Goal: Entertainment & Leisure: Consume media (video, audio)

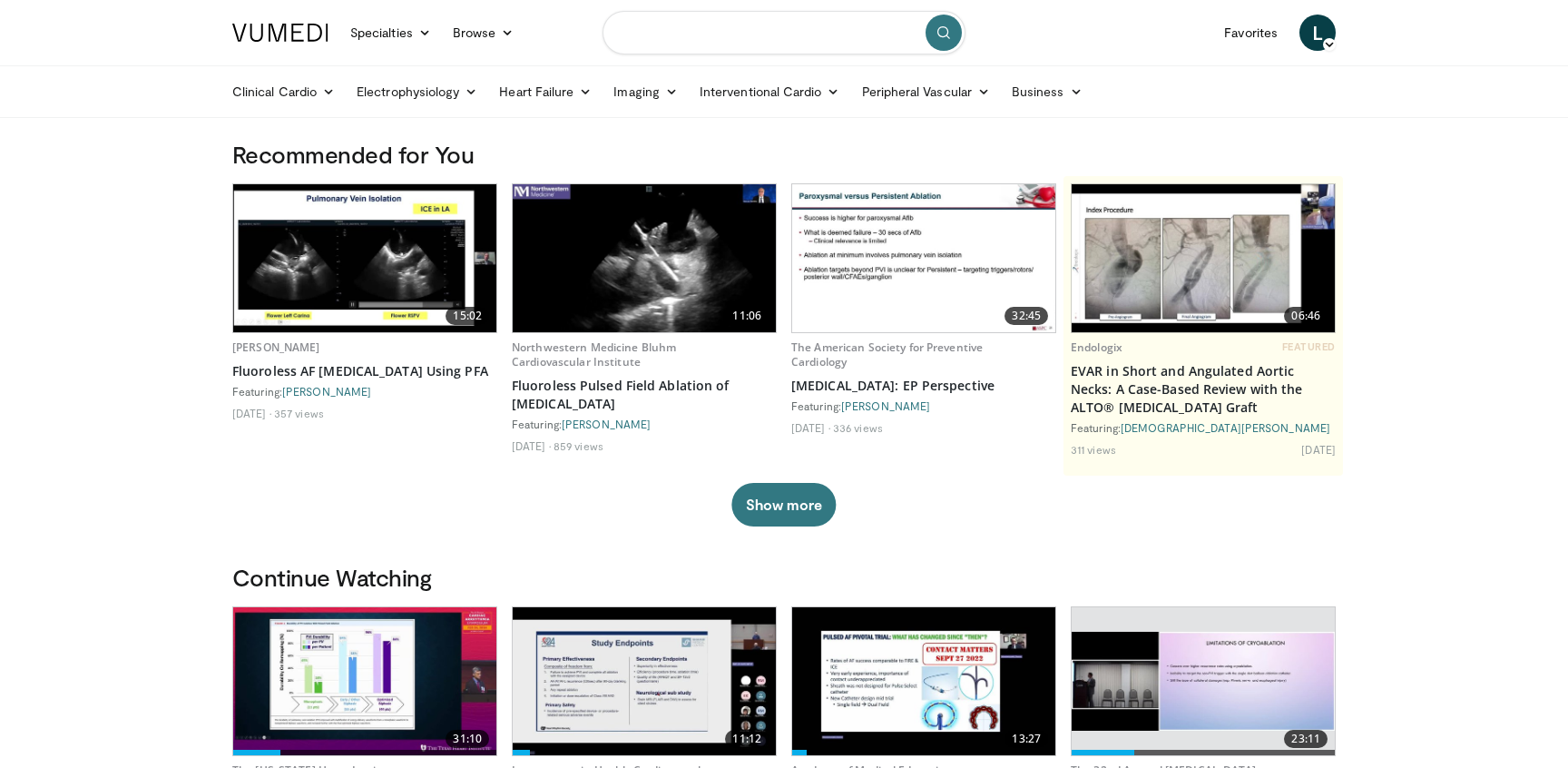
click at [826, 41] on input "Search topics, interventions" at bounding box center [784, 32] width 363 height 43
type input "*******"
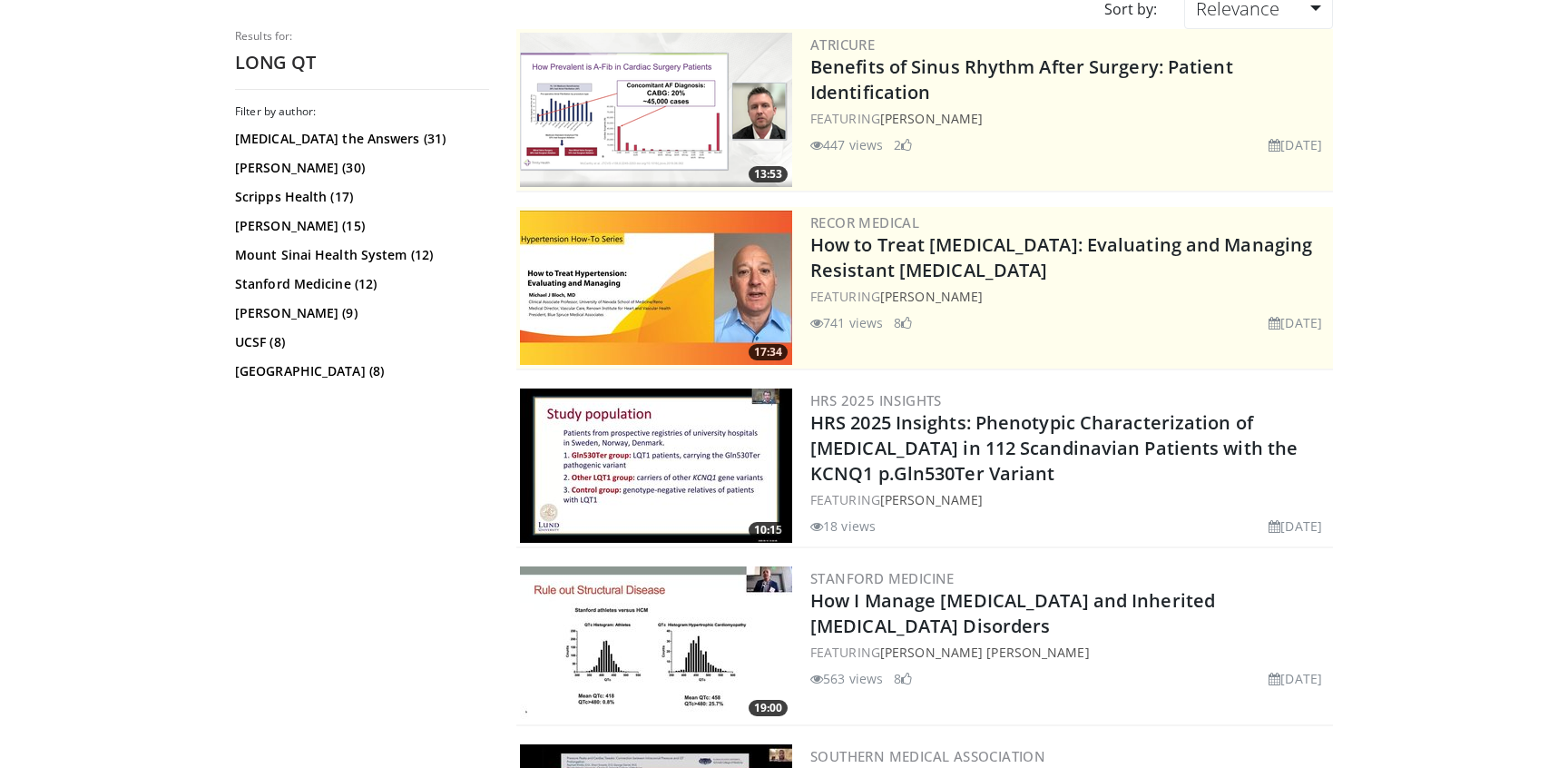
scroll to position [174, 0]
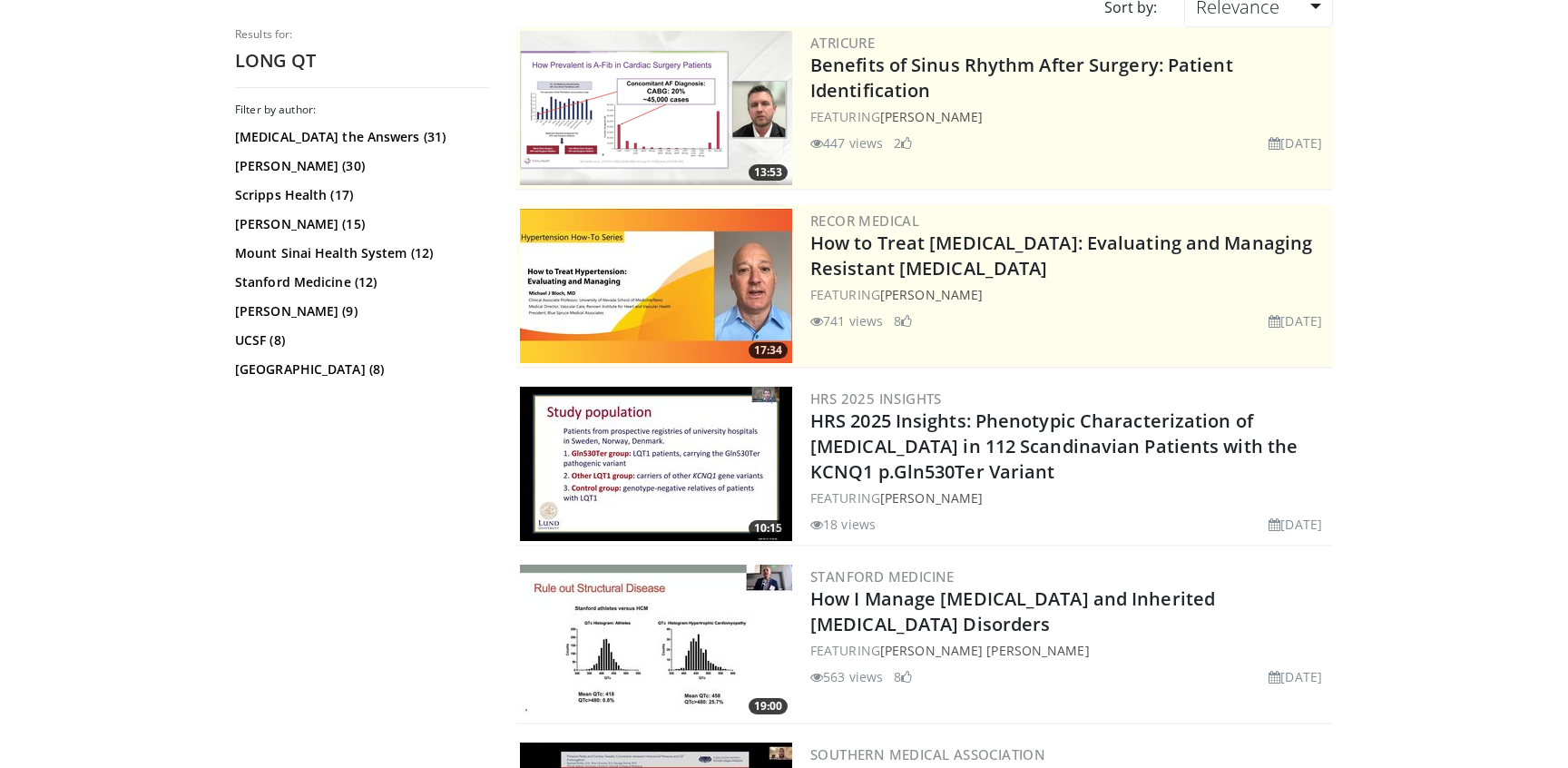
click at [730, 471] on img at bounding box center [656, 464] width 273 height 155
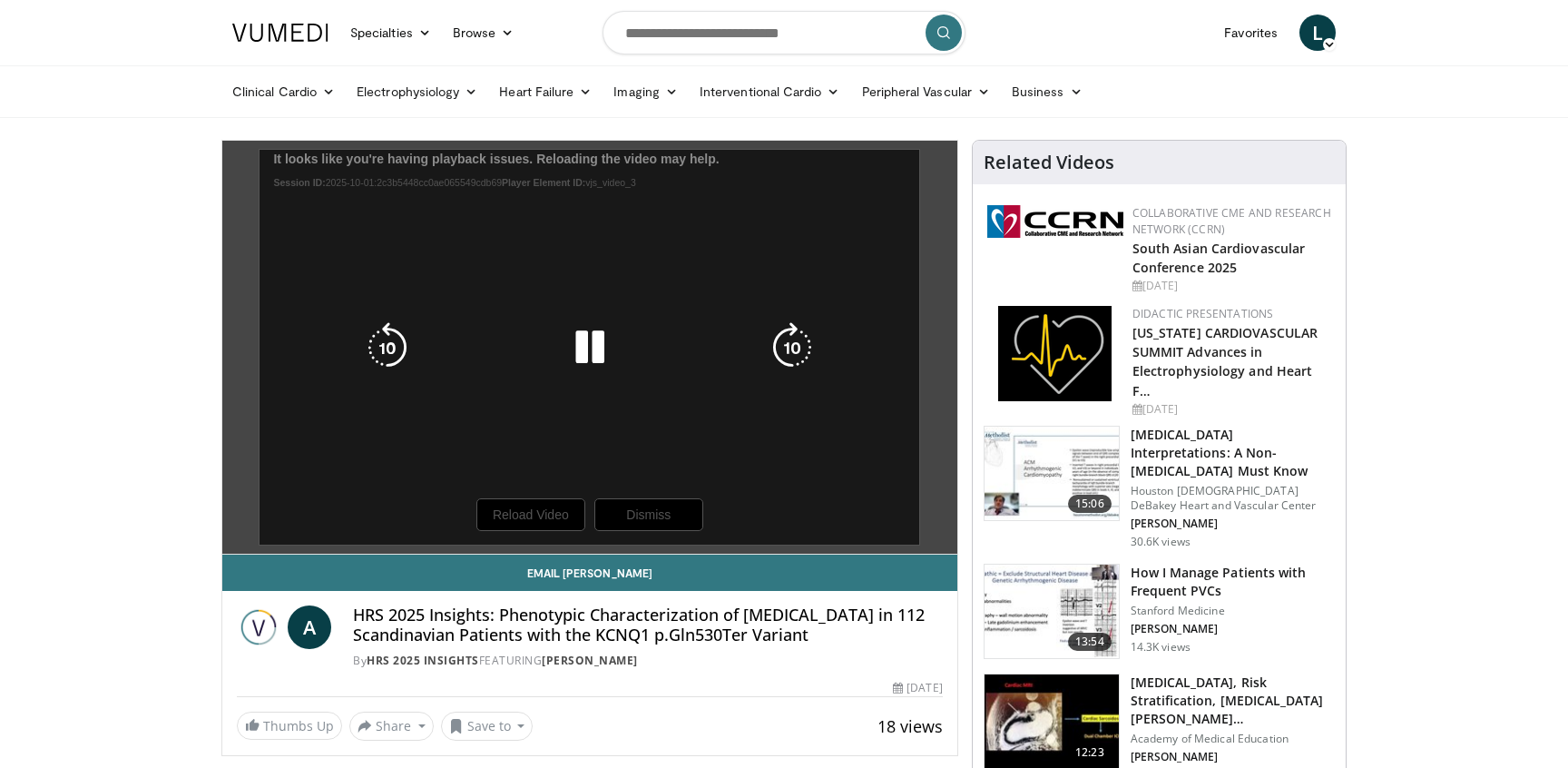
click at [523, 520] on div "10 seconds Tap to unmute" at bounding box center [590, 347] width 735 height 413
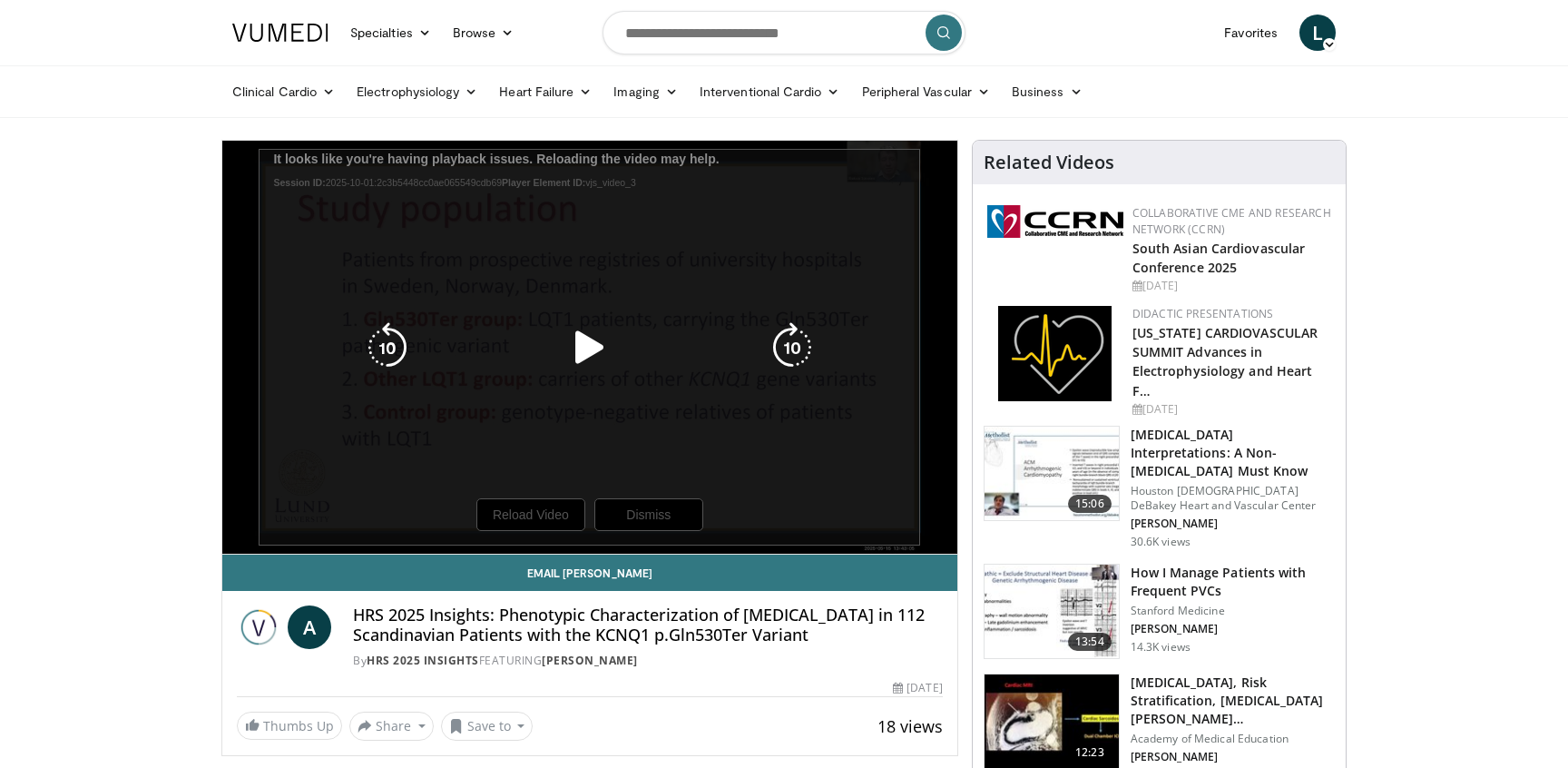
click at [585, 344] on icon "Video Player" at bounding box center [589, 347] width 51 height 51
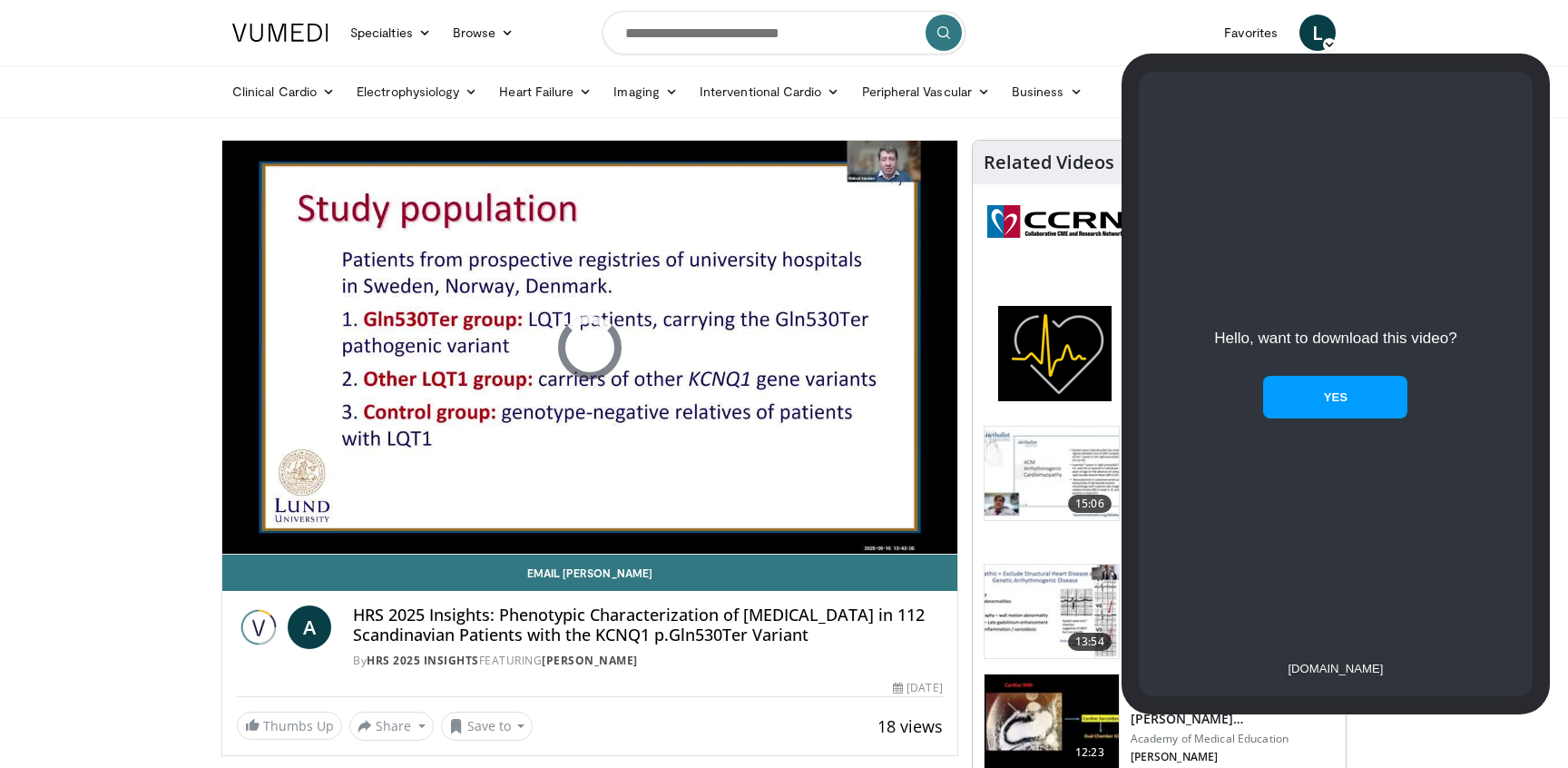
click at [1300, 418] on div "YES" at bounding box center [1335, 397] width 145 height 42
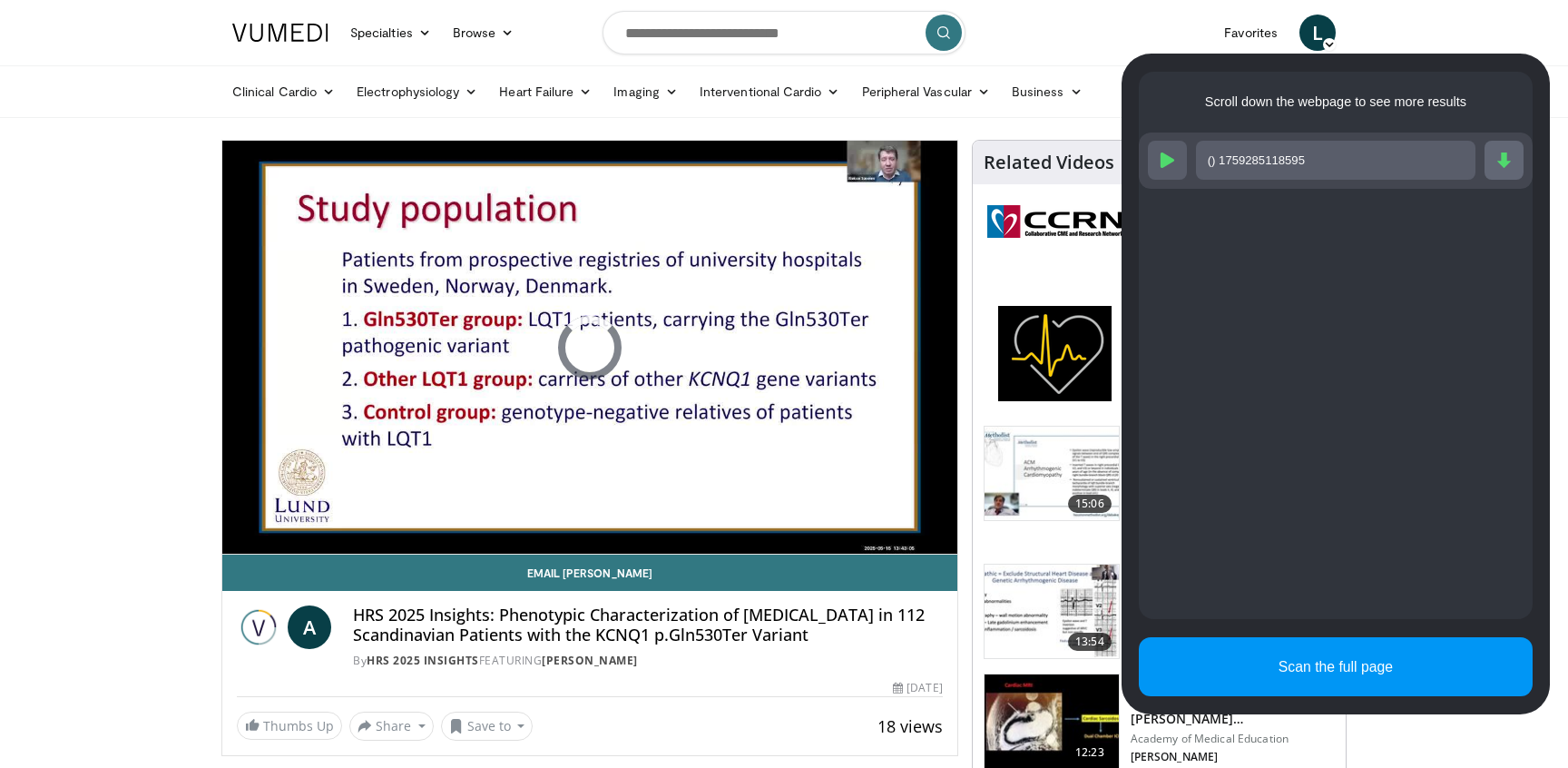
click at [1485, 149] on div at bounding box center [1504, 160] width 39 height 39
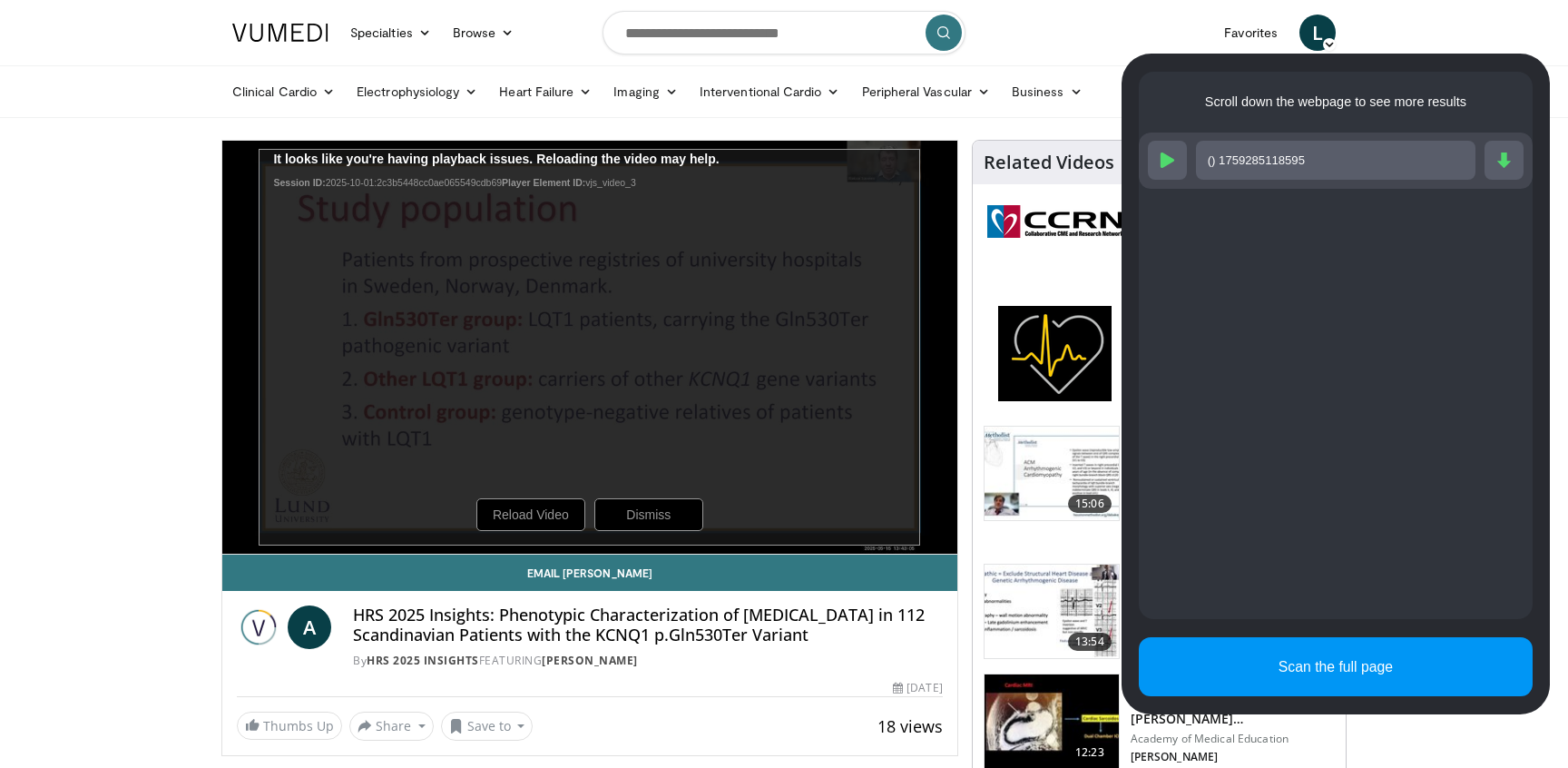
click at [1448, 35] on div "Scroll down the webpage to see more results () 1759285118595 Scan the full page" at bounding box center [1336, 384] width 465 height 768
click at [1187, 11] on div "Scroll down the webpage to see more results () 1759285118595 Scan the full page" at bounding box center [1336, 384] width 465 height 768
click at [1423, 38] on div "Scroll down the webpage to see more results () 1759285118595 Scan the full page" at bounding box center [1336, 384] width 465 height 768
click at [1441, 39] on div "Scroll down the webpage to see more results () 1759285118595 Scan the full page" at bounding box center [1336, 384] width 465 height 768
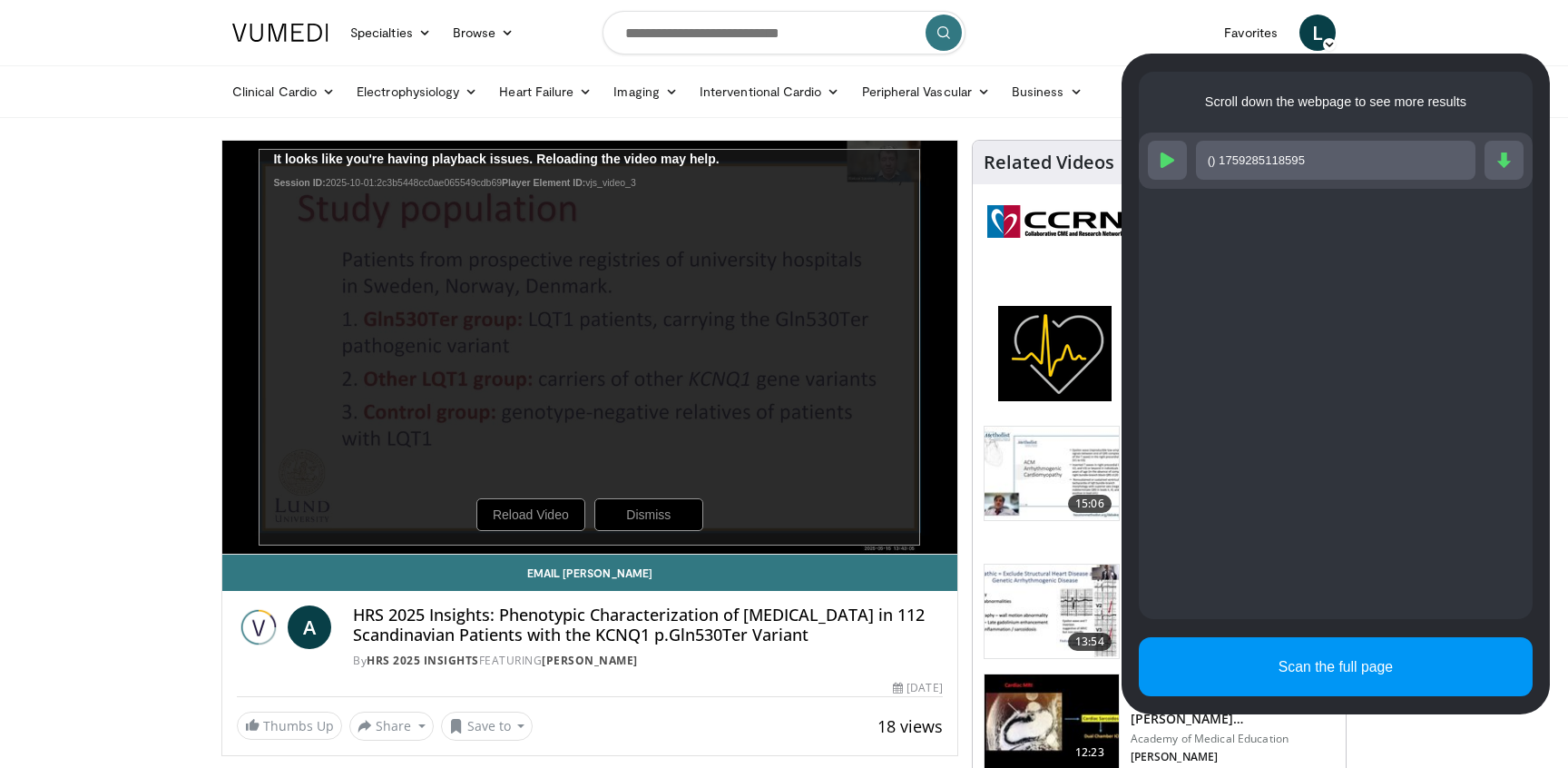
click at [1397, 37] on div "Scroll down the webpage to see more results () 1759285118595 Scan the full page" at bounding box center [1336, 384] width 465 height 768
click at [1474, 31] on div "Scroll down the webpage to see more results () 1759285118595 Scan the full page" at bounding box center [1336, 384] width 465 height 768
click at [1393, 727] on div "Scroll down the webpage to see more results () 1759285118595 Scan the full page" at bounding box center [1336, 384] width 465 height 768
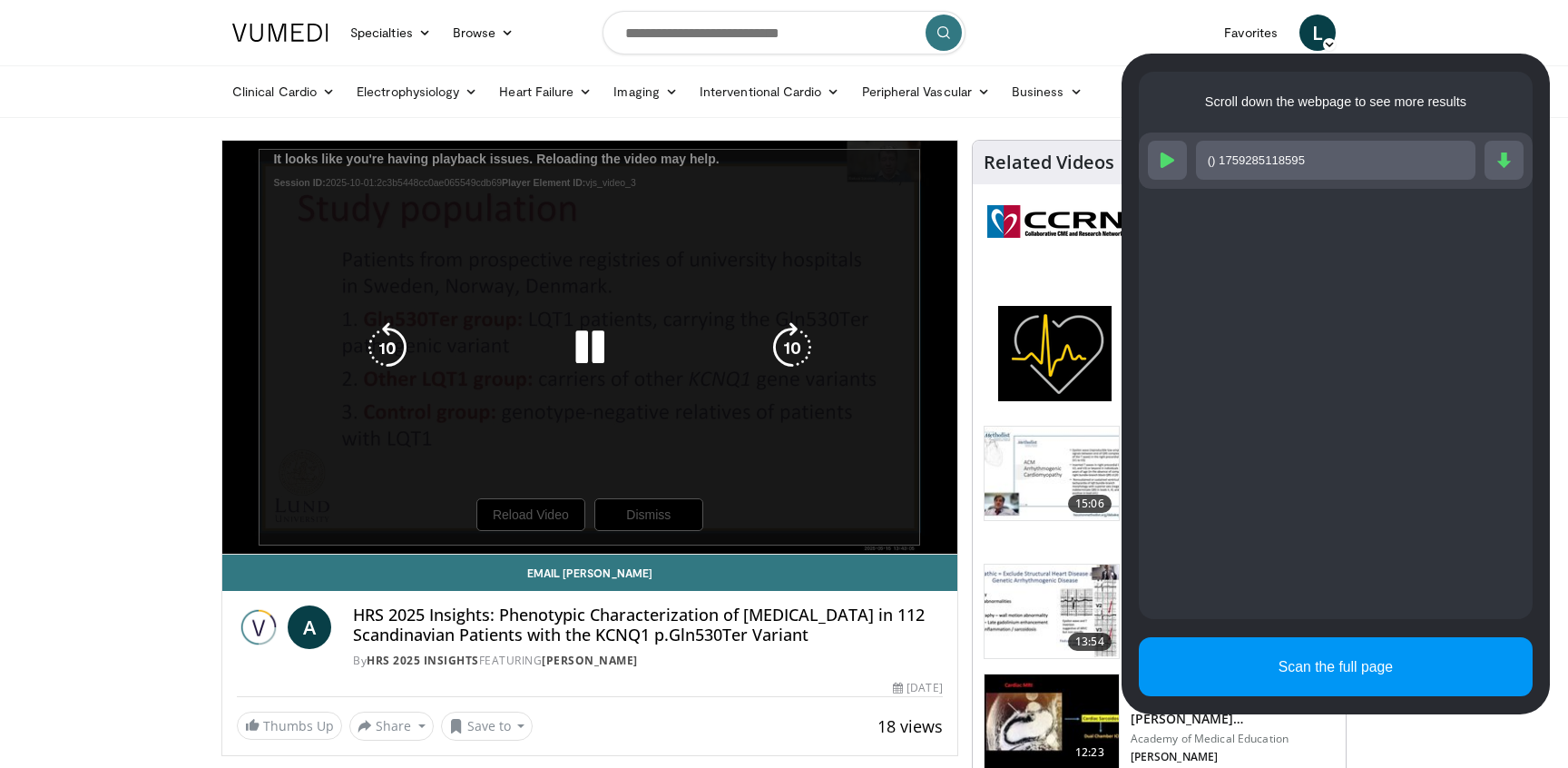
click at [588, 344] on icon "Video Player" at bounding box center [589, 347] width 51 height 51
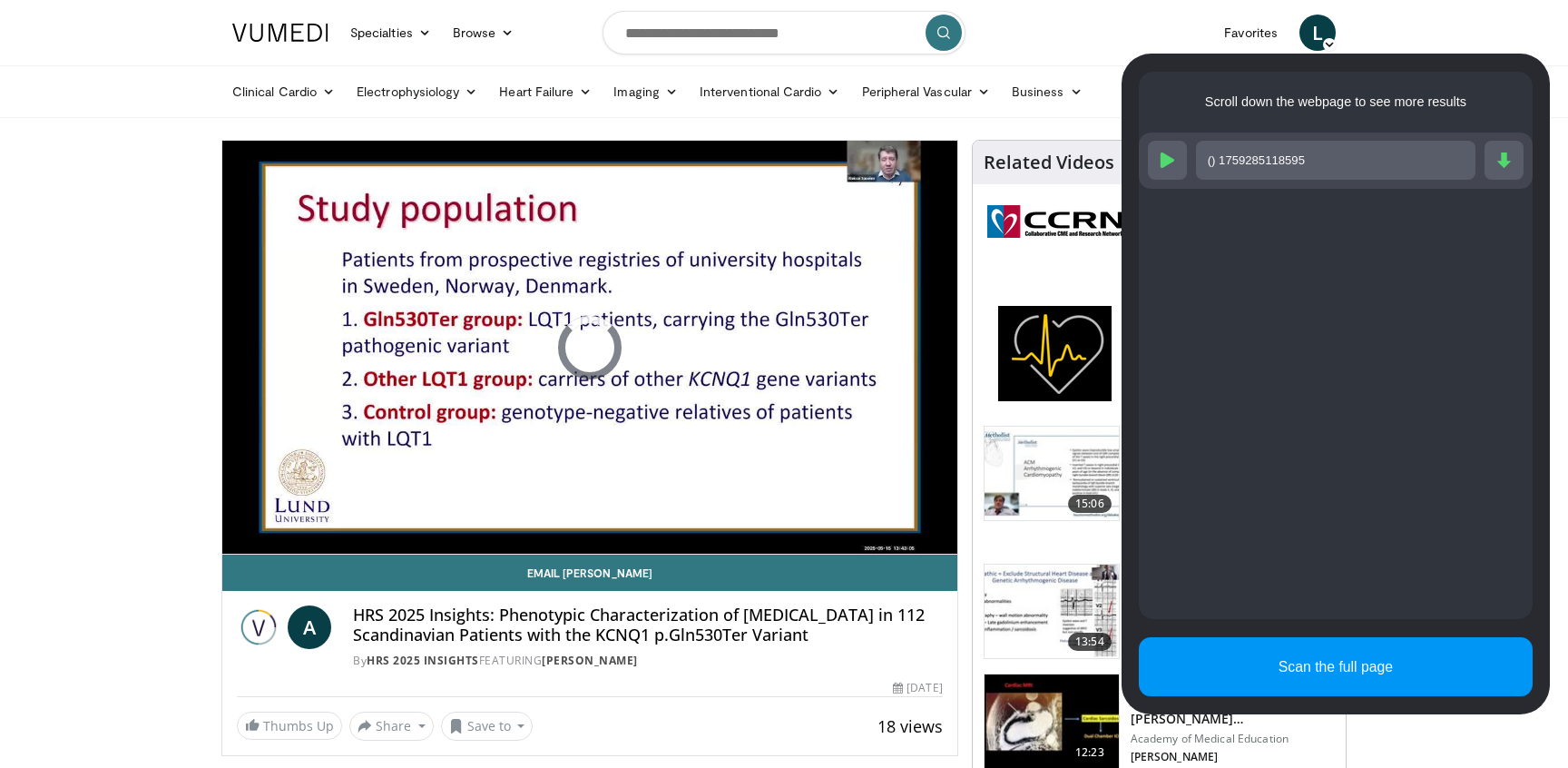
click at [1446, 22] on div "Scroll down the webpage to see more results () 1759285118595 Scan the full page" at bounding box center [1336, 384] width 465 height 768
click at [1468, 23] on div "Scroll down the webpage to see more results () 1759285118595 Scan the full page" at bounding box center [1336, 384] width 465 height 768
click at [1407, 20] on div "Scroll down the webpage to see more results () 1759285118595 Scan the full page" at bounding box center [1336, 384] width 465 height 768
drag, startPoint x: 124, startPoint y: 191, endPoint x: 131, endPoint y: 172, distance: 20.2
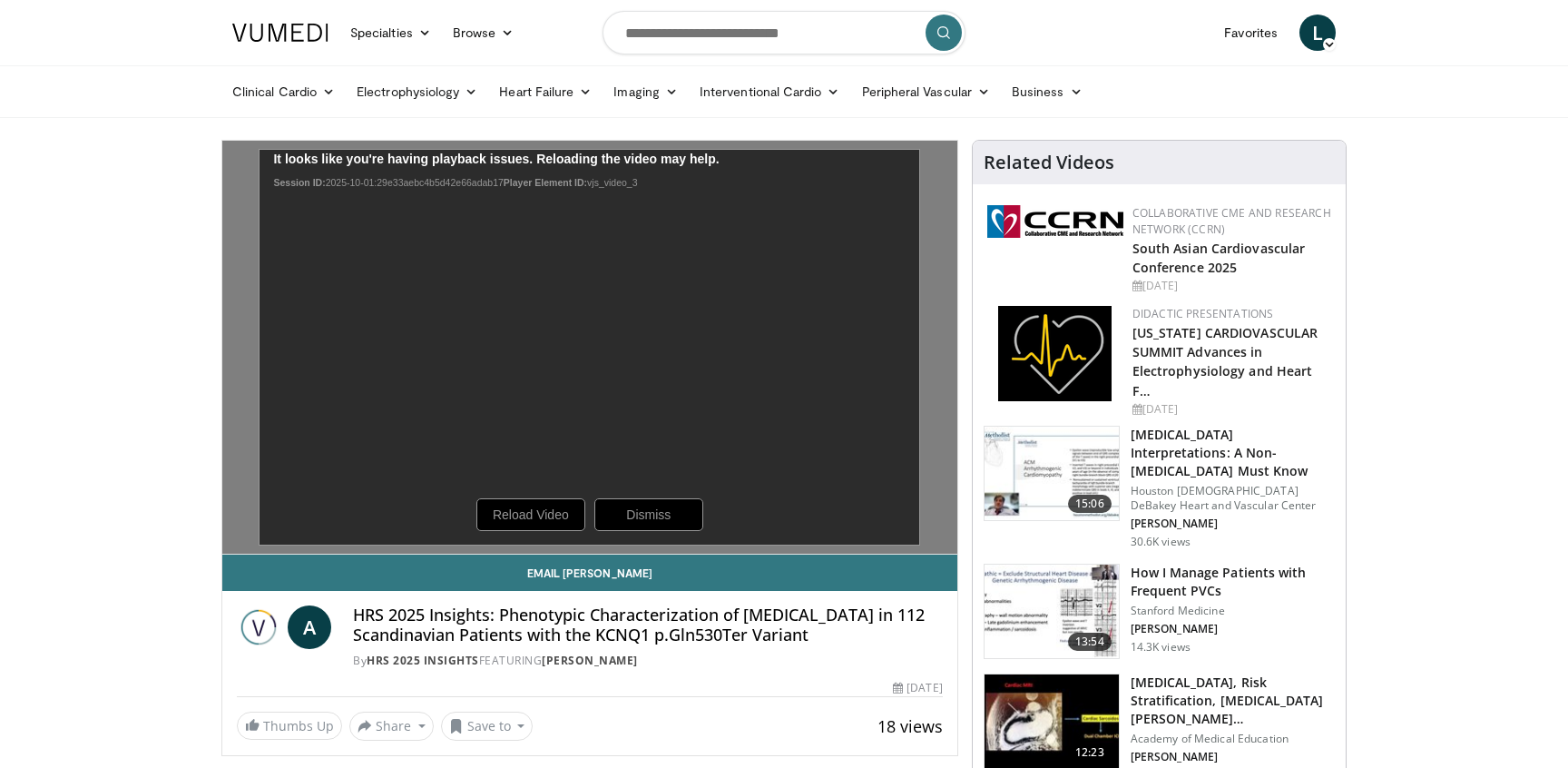
click at [1423, 32] on header "Specialties Adult & Family Medicine Allergy, Asthma, Immunology Anesthesiology …" at bounding box center [784, 59] width 1568 height 118
click at [274, 43] on link at bounding box center [281, 32] width 118 height 51
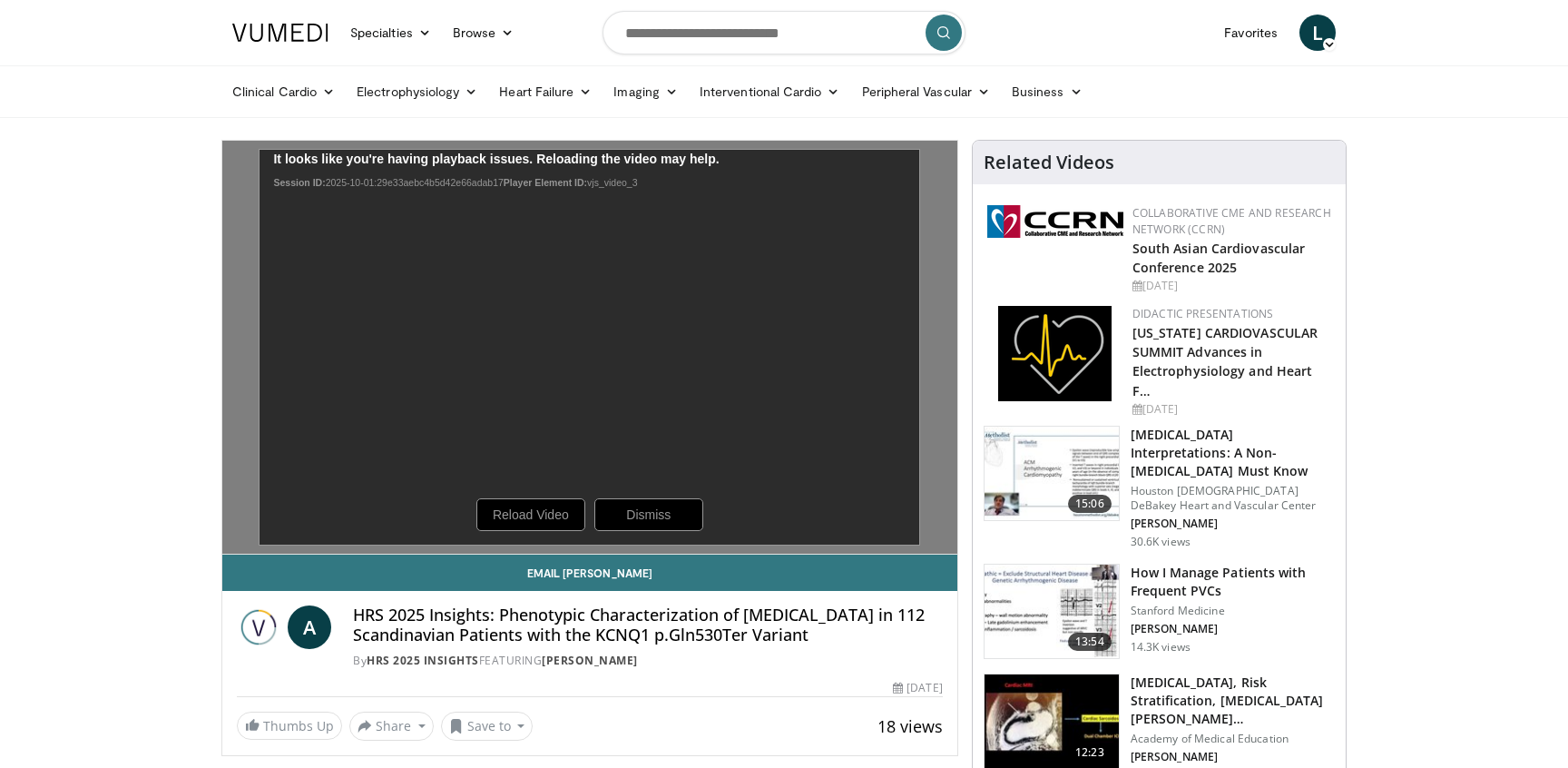
scroll to position [3, 0]
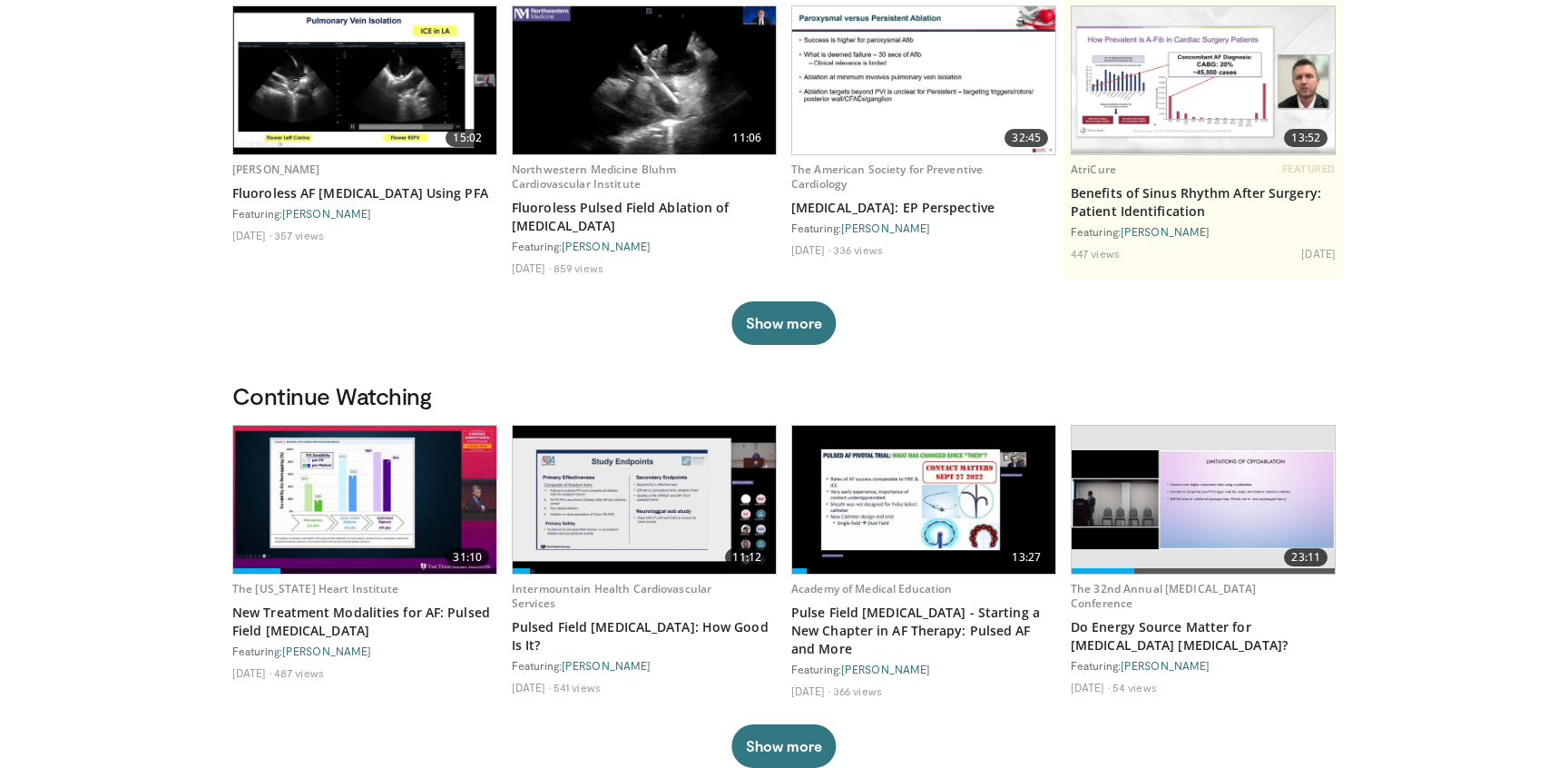
scroll to position [183, 0]
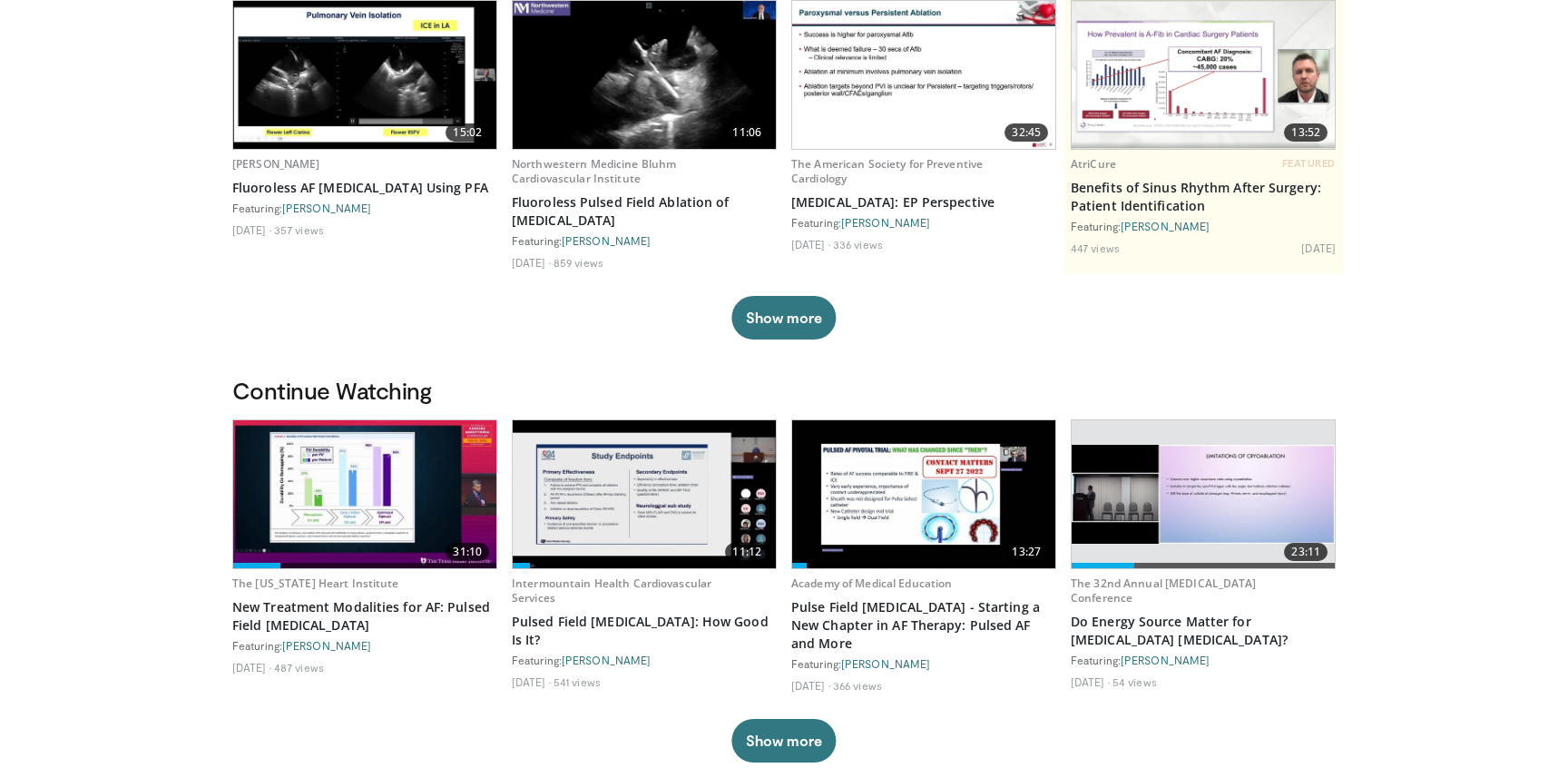
click at [907, 533] on img at bounding box center [924, 494] width 263 height 148
